Goal: Task Accomplishment & Management: Manage account settings

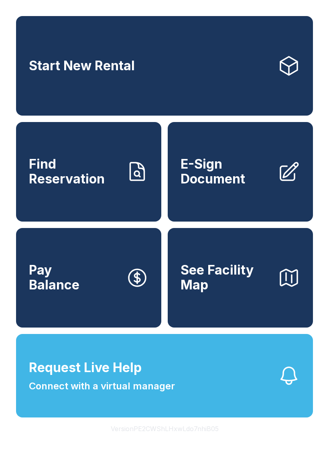
click at [107, 377] on span "Request Live Help" at bounding box center [85, 367] width 113 height 19
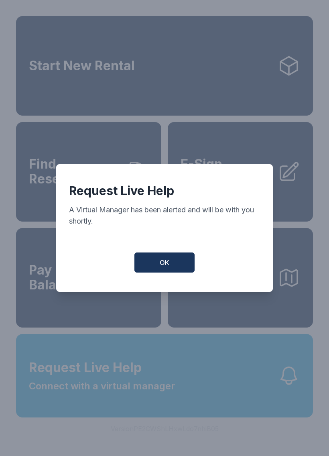
click at [126, 401] on div "Request Live Help A Virtual Manager has been alerted and will be with you short…" at bounding box center [164, 228] width 329 height 456
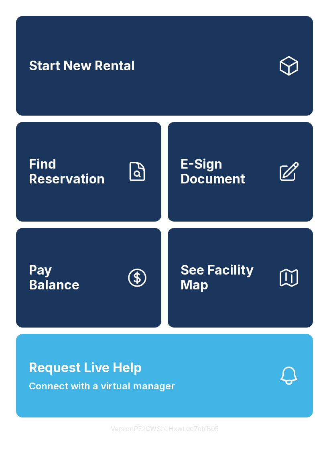
click at [192, 364] on button "Request Live Help Connect with a virtual manager" at bounding box center [164, 375] width 297 height 83
click at [201, 383] on button "Request Live Help Connect with a virtual manager" at bounding box center [164, 375] width 297 height 83
click at [193, 403] on button "Request Live Help Connect with a virtual manager" at bounding box center [164, 375] width 297 height 83
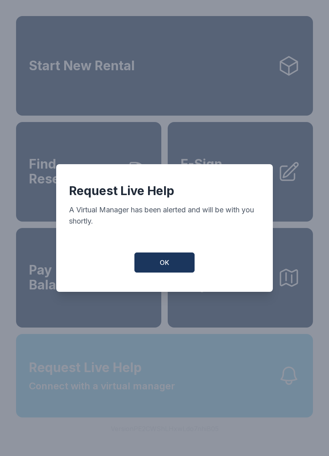
click at [192, 402] on div "Request Live Help A Virtual Manager has been alerted and will be with you short…" at bounding box center [164, 228] width 329 height 456
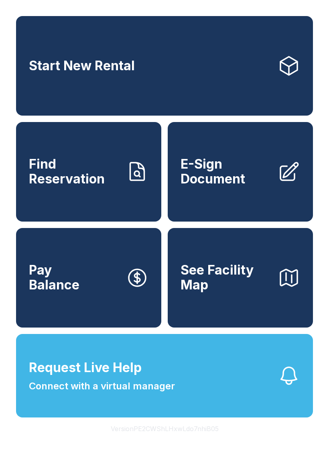
click at [174, 383] on span "Request Live Help Connect with a virtual manager" at bounding box center [102, 375] width 146 height 35
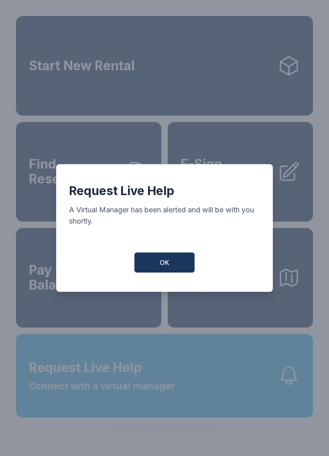
click at [174, 383] on div "Request Live Help A Virtual Manager has been alerted and will be with you short…" at bounding box center [164, 228] width 329 height 456
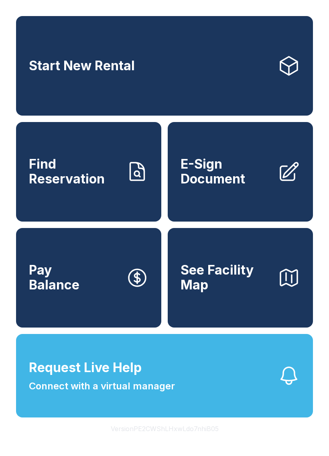
click at [144, 379] on span "Request Live Help Connect with a virtual manager" at bounding box center [102, 375] width 146 height 35
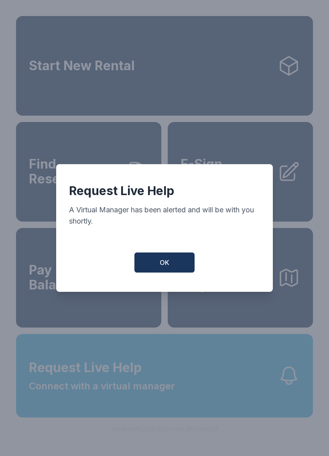
click at [135, 385] on div "Request Live Help A Virtual Manager has been alerted and will be with you short…" at bounding box center [164, 228] width 329 height 456
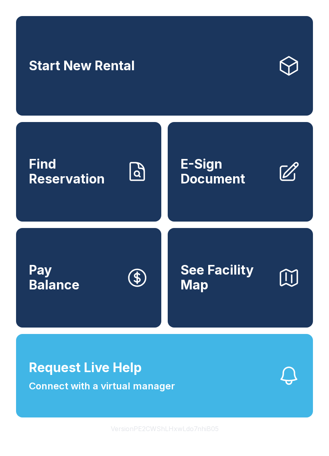
click at [131, 377] on span "Request Live Help" at bounding box center [85, 367] width 113 height 19
click at [153, 390] on span "Request Live Help Connect with a virtual manager" at bounding box center [102, 375] width 146 height 35
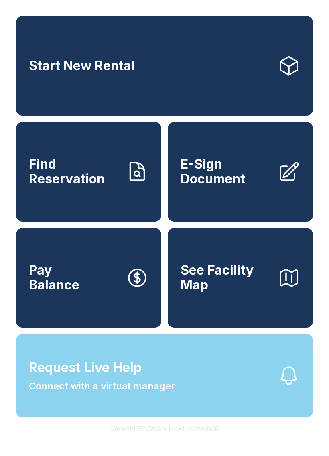
click at [152, 393] on span "Request Live Help Connect with a virtual manager" at bounding box center [102, 375] width 146 height 35
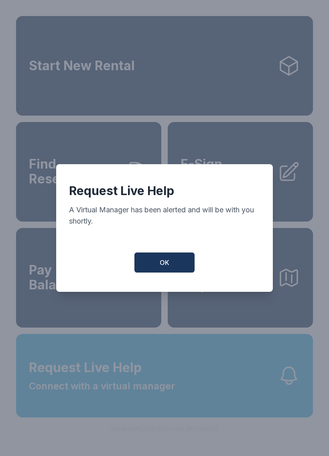
click at [172, 269] on button "OK" at bounding box center [164, 262] width 60 height 20
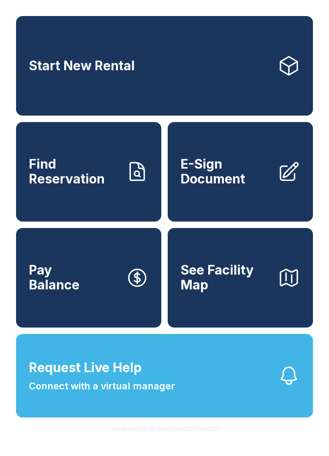
click at [166, 393] on span "Connect with a virtual manager" at bounding box center [102, 386] width 146 height 14
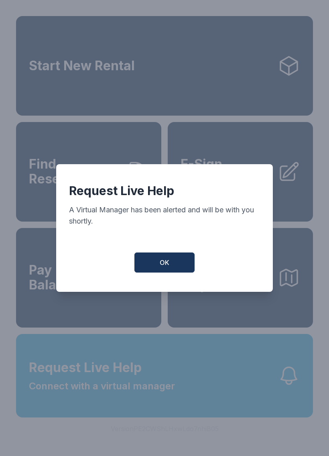
click at [166, 267] on span "OK" at bounding box center [165, 263] width 10 height 10
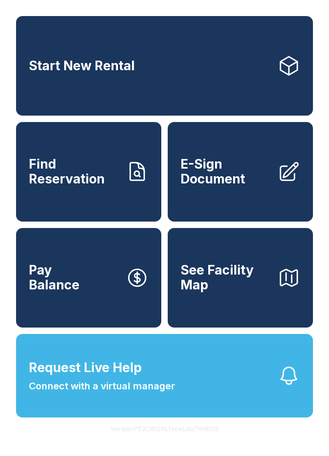
click at [191, 379] on button "Request Live Help Connect with a virtual manager" at bounding box center [164, 375] width 297 height 83
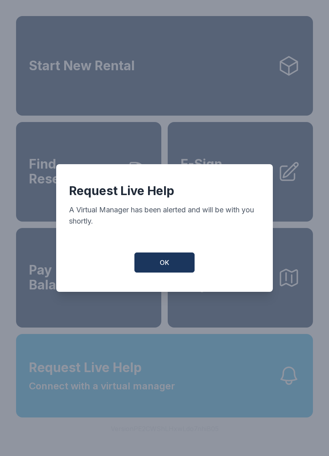
click at [179, 390] on div "Request Live Help A Virtual Manager has been alerted and will be with you short…" at bounding box center [164, 228] width 329 height 456
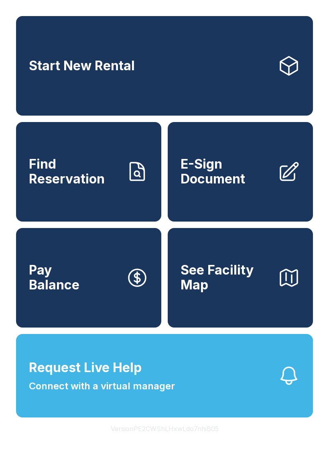
click at [170, 385] on span "Request Live Help Connect with a virtual manager" at bounding box center [102, 375] width 146 height 35
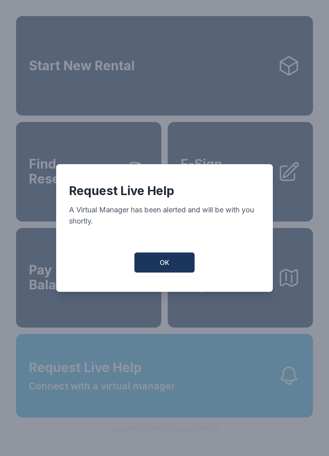
click at [163, 261] on button "OK" at bounding box center [164, 262] width 60 height 20
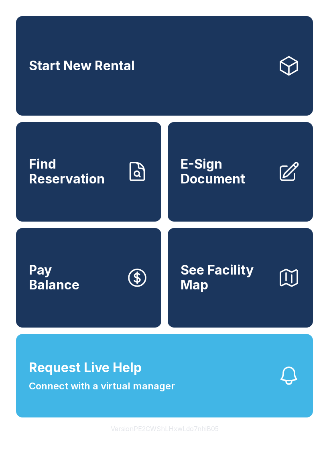
click at [173, 387] on span "Request Live Help Connect with a virtual manager" at bounding box center [102, 375] width 146 height 35
click at [174, 257] on button "See Facility Map" at bounding box center [240, 277] width 145 height 99
click at [162, 365] on button "Request Live Help Connect with a virtual manager" at bounding box center [164, 375] width 297 height 83
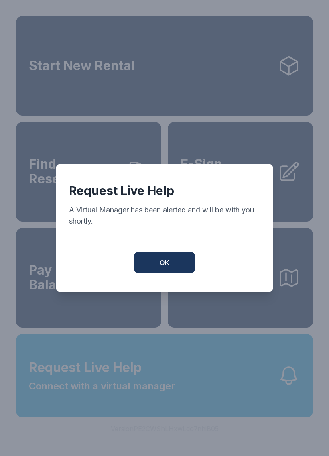
click at [154, 272] on button "OK" at bounding box center [164, 262] width 60 height 20
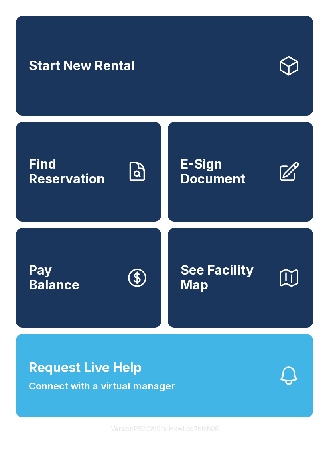
click at [146, 248] on link "Pay Balance" at bounding box center [88, 277] width 145 height 99
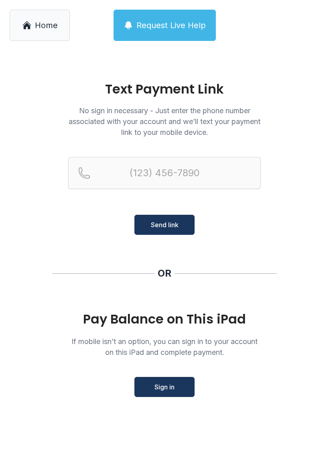
click at [148, 391] on button "Sign in" at bounding box center [164, 387] width 60 height 20
click at [178, 27] on span "Request Live Help" at bounding box center [170, 25] width 69 height 11
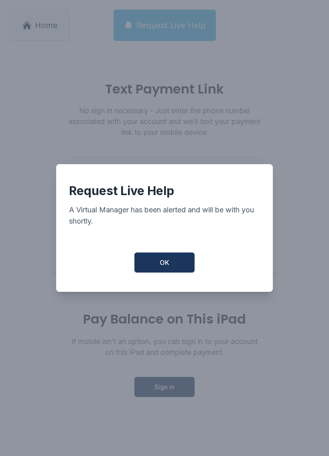
click at [179, 271] on button "OK" at bounding box center [164, 262] width 60 height 20
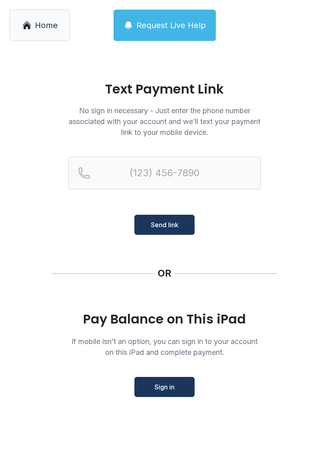
click at [175, 20] on span "Request Live Help" at bounding box center [170, 25] width 69 height 11
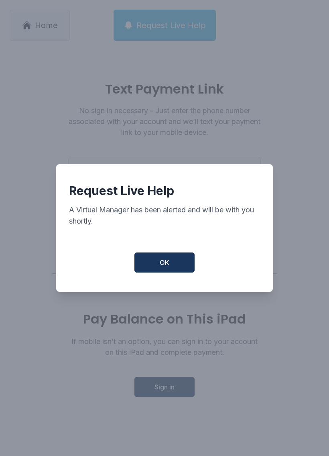
click at [166, 272] on button "OK" at bounding box center [164, 262] width 60 height 20
